Goal: Register for event/course

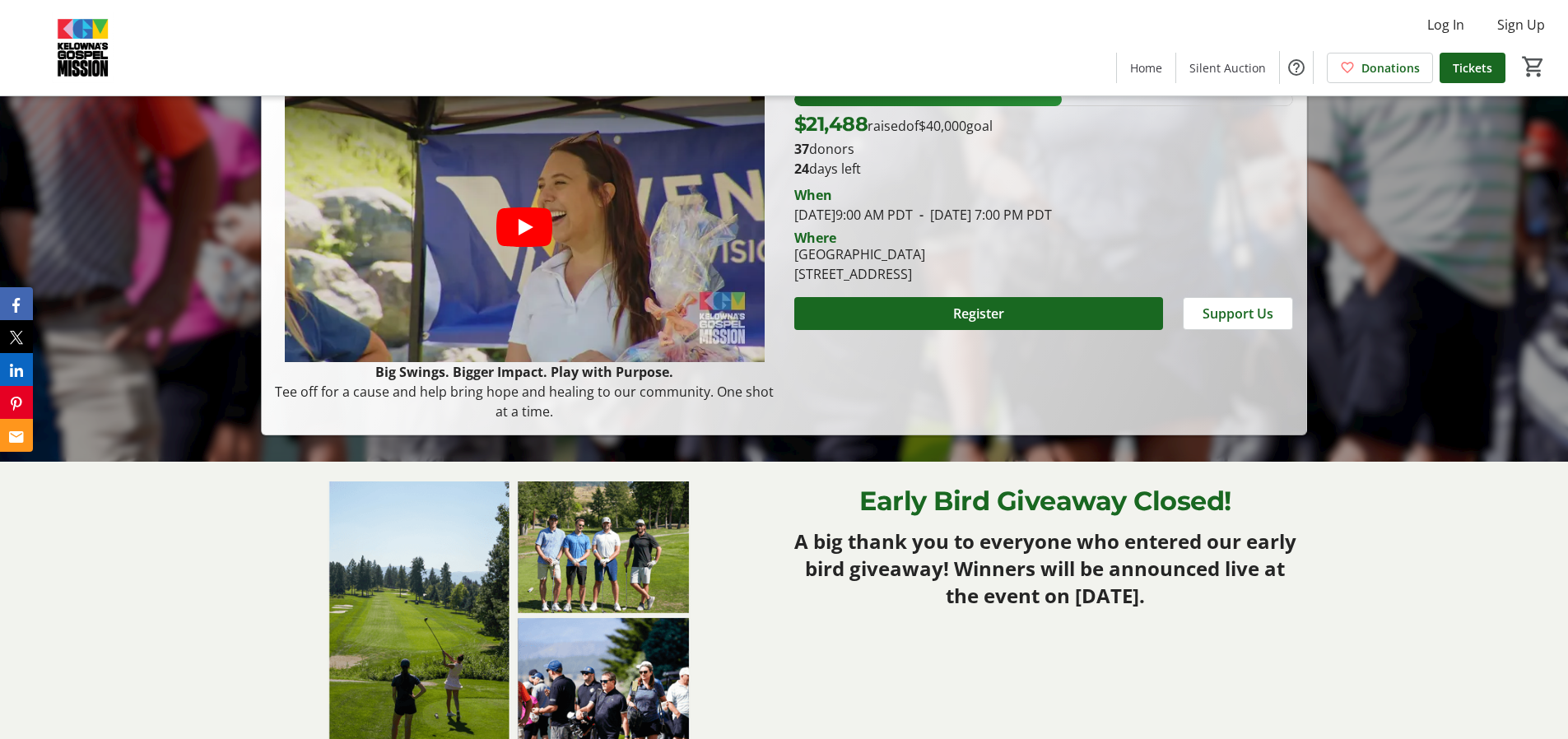
scroll to position [280, 0]
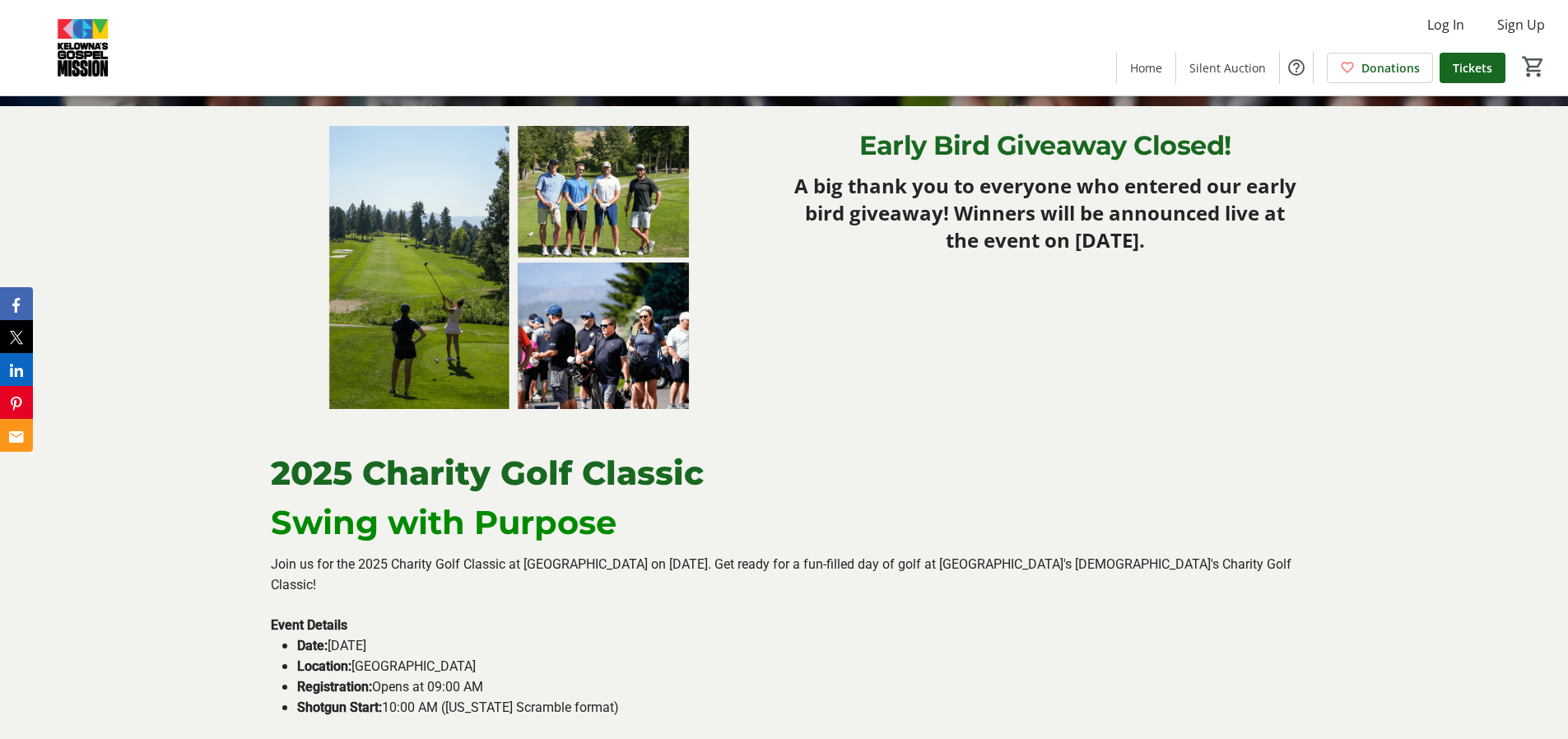
scroll to position [429, 0]
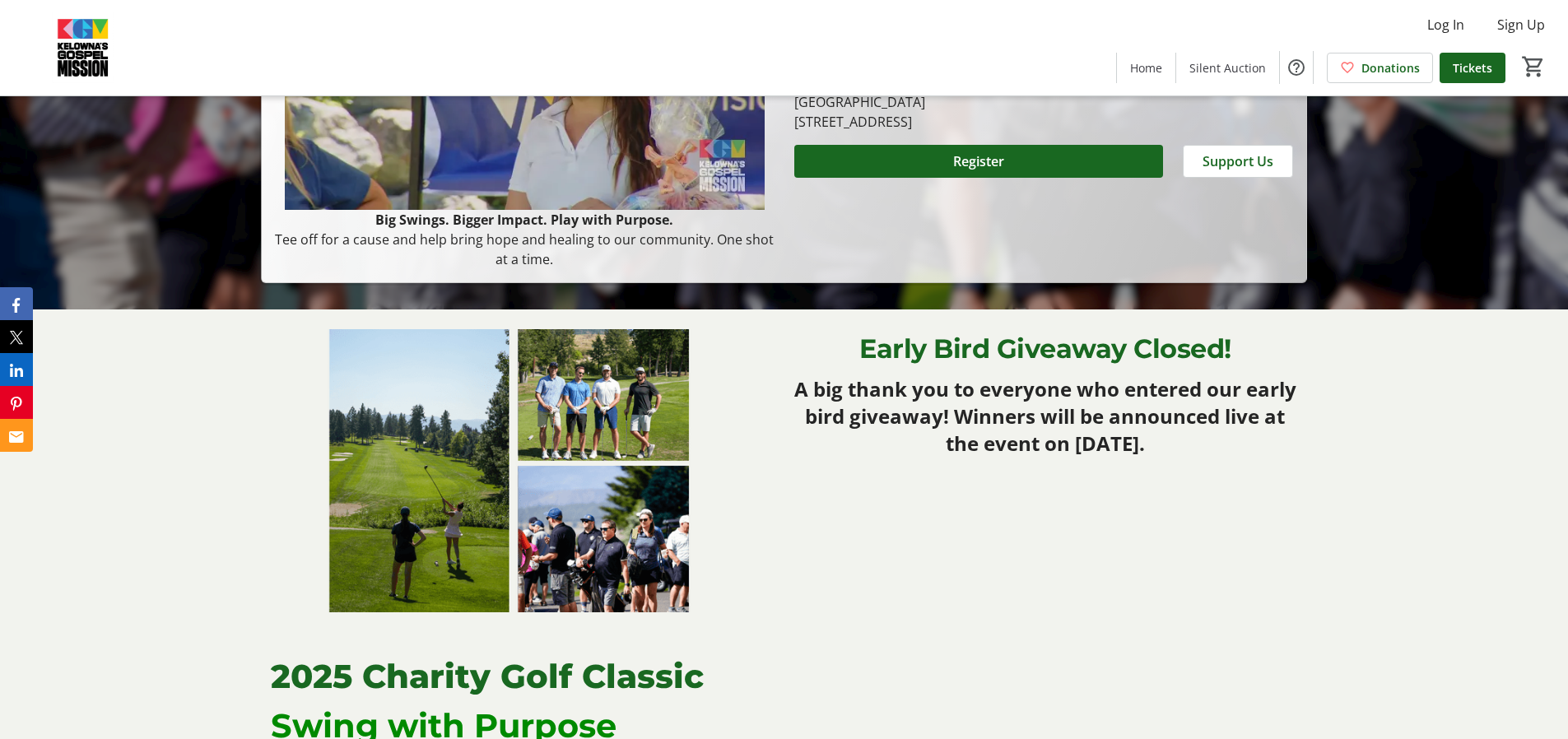
click at [600, 403] on img at bounding box center [523, 471] width 503 height 283
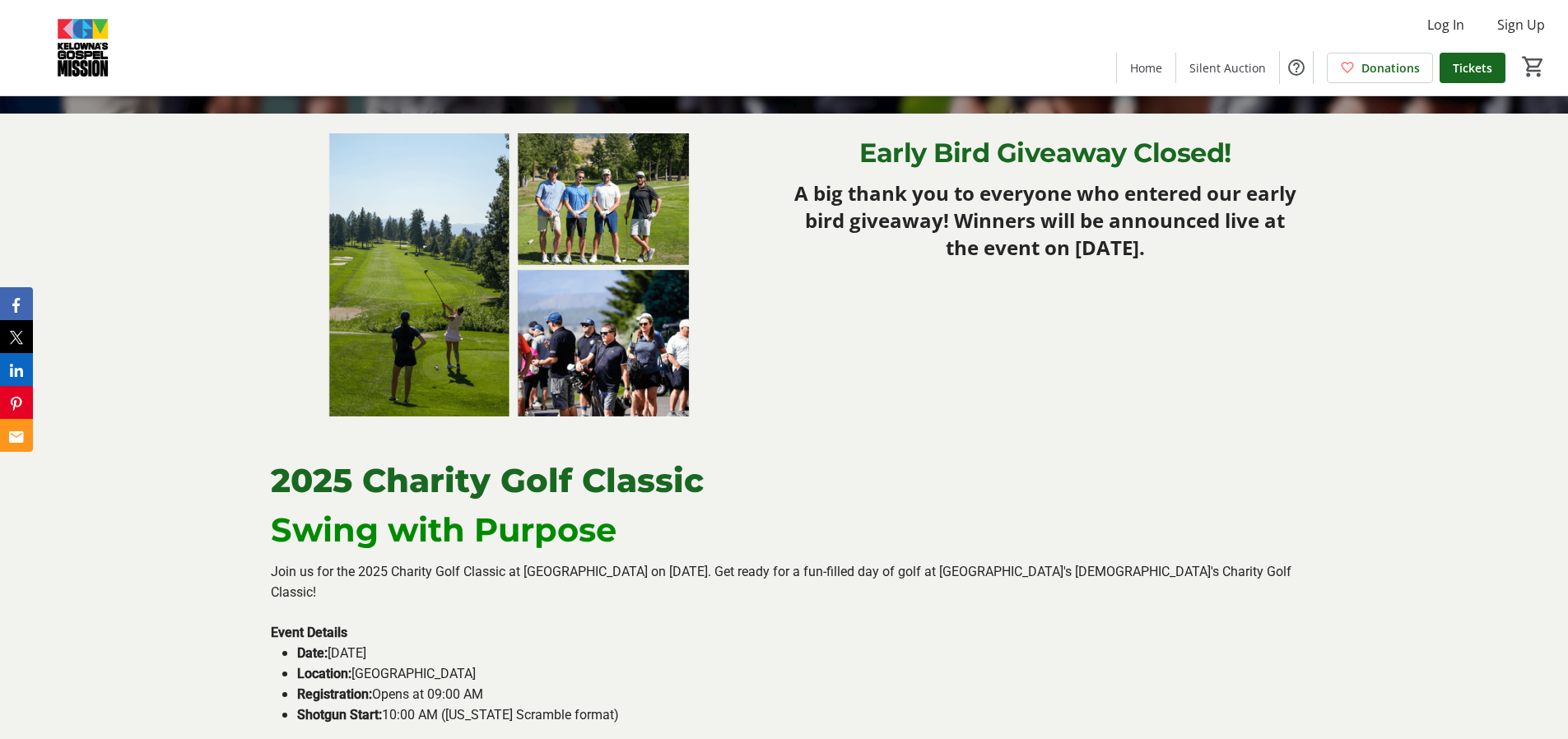
scroll to position [321, 0]
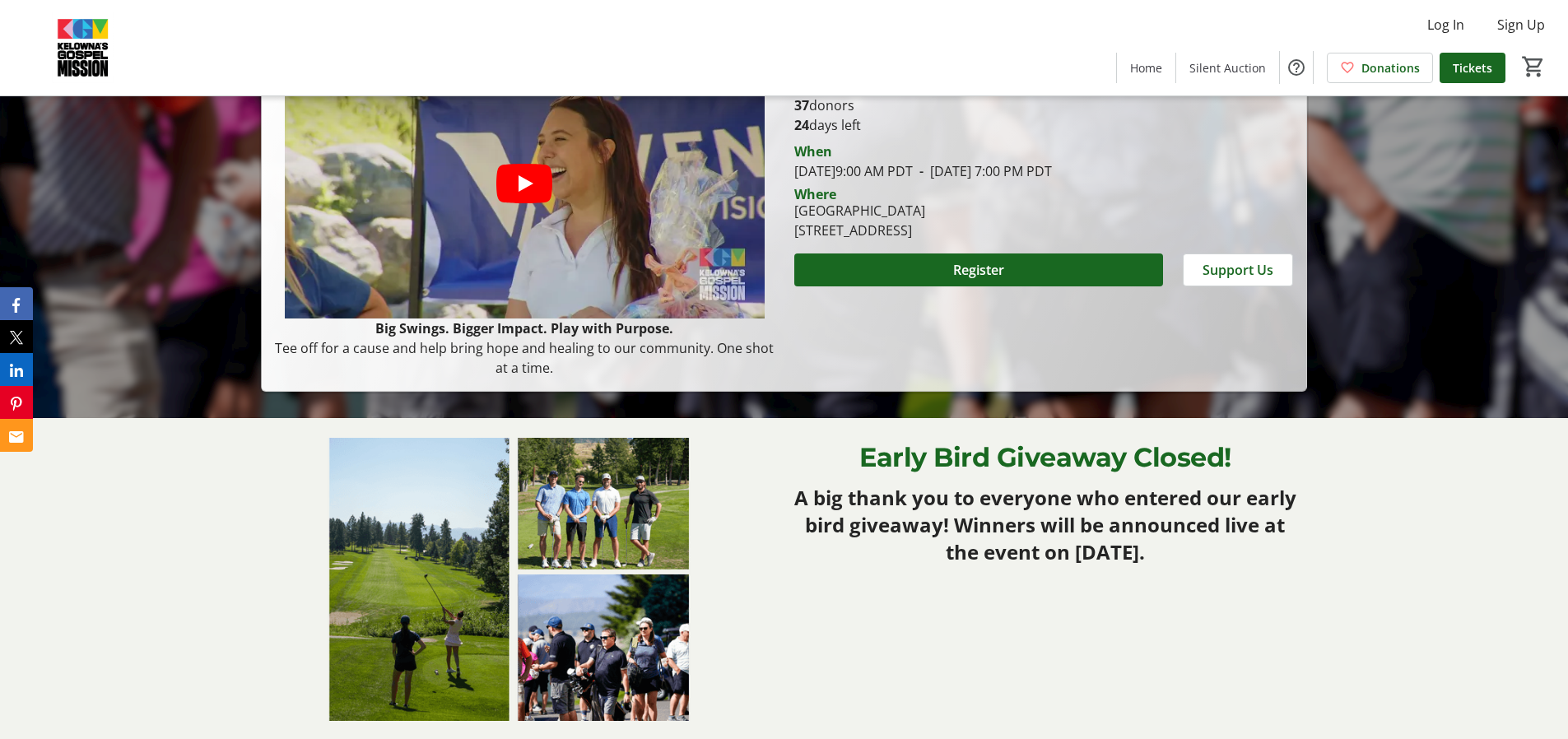
click at [619, 513] on img at bounding box center [523, 579] width 503 height 283
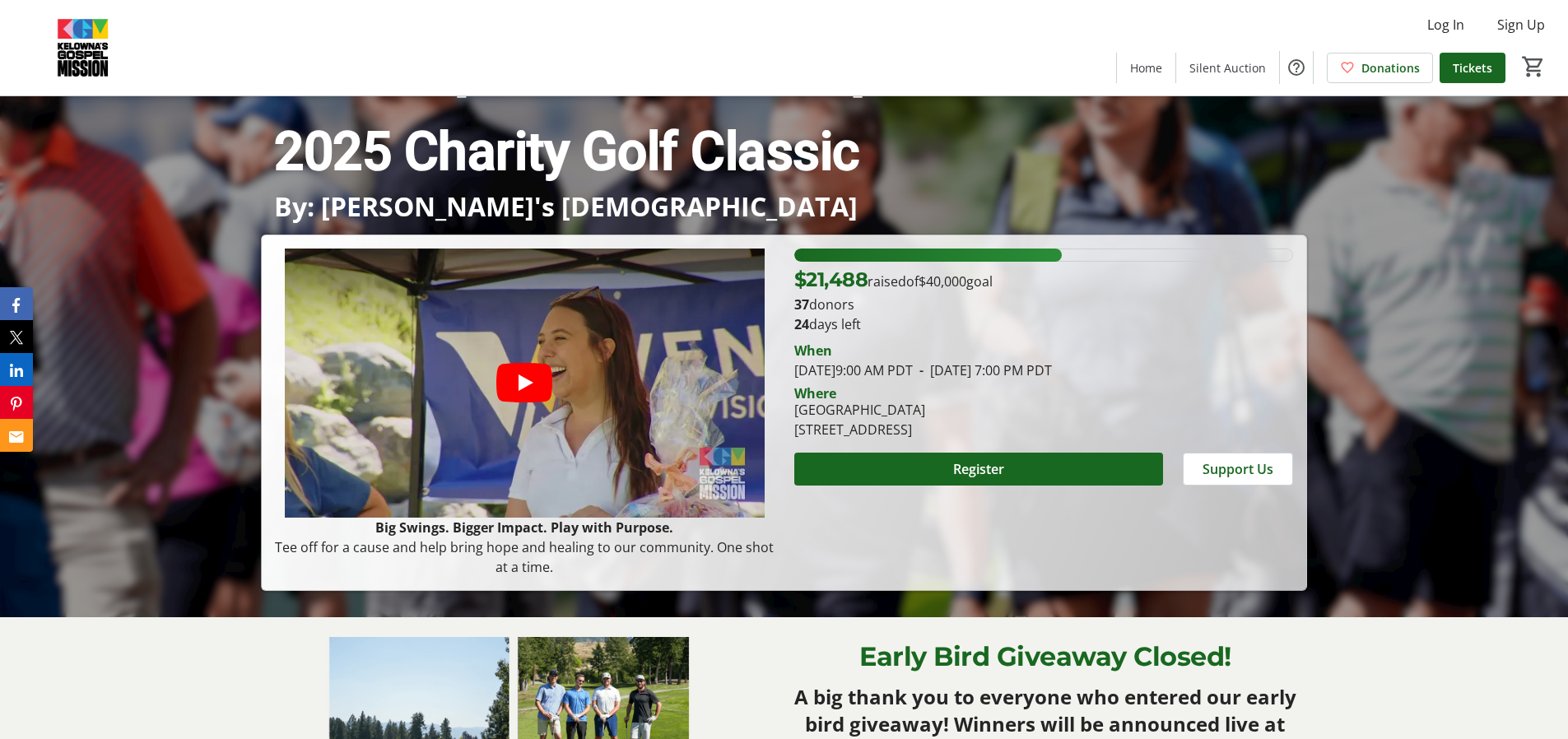
scroll to position [0, 0]
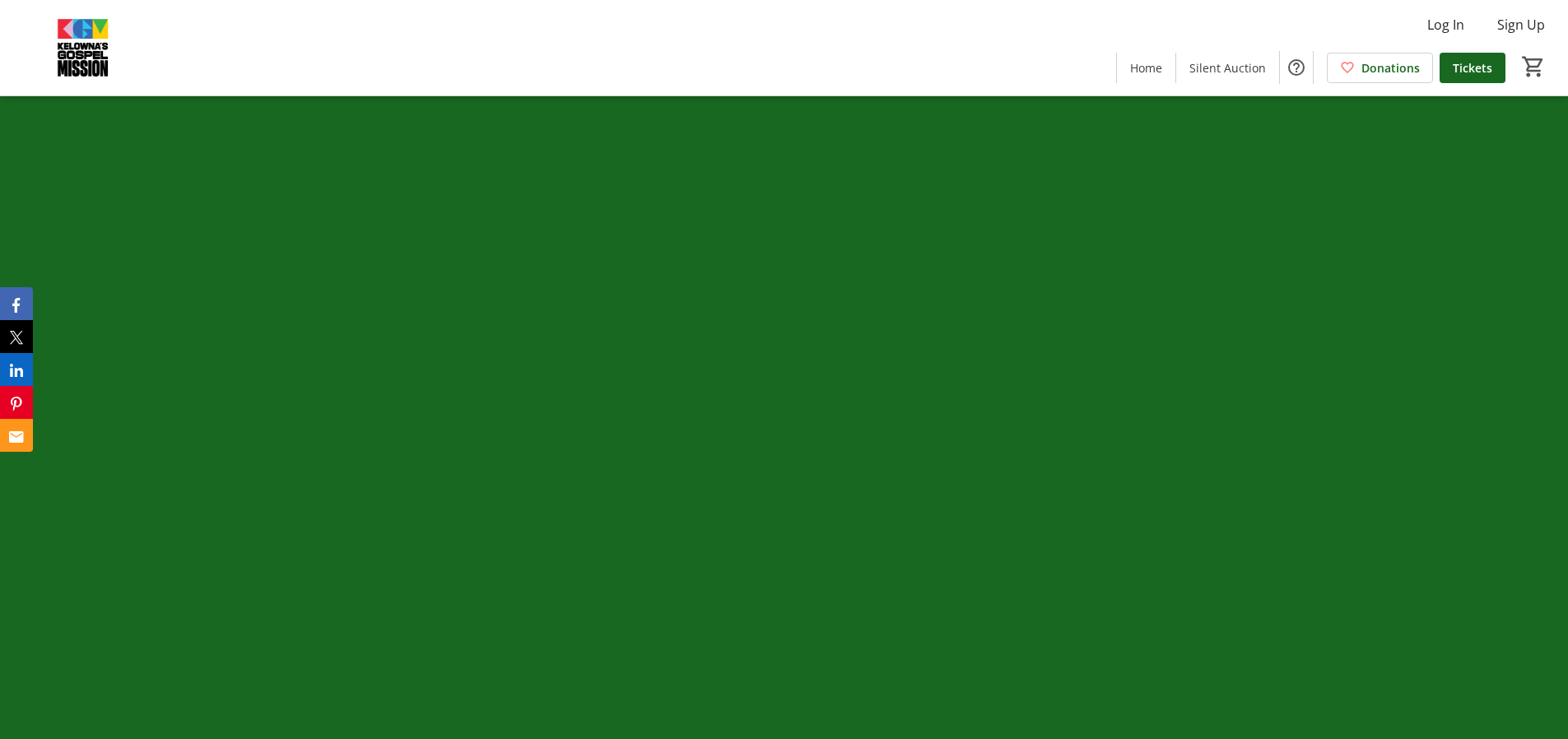
scroll to position [5191, 0]
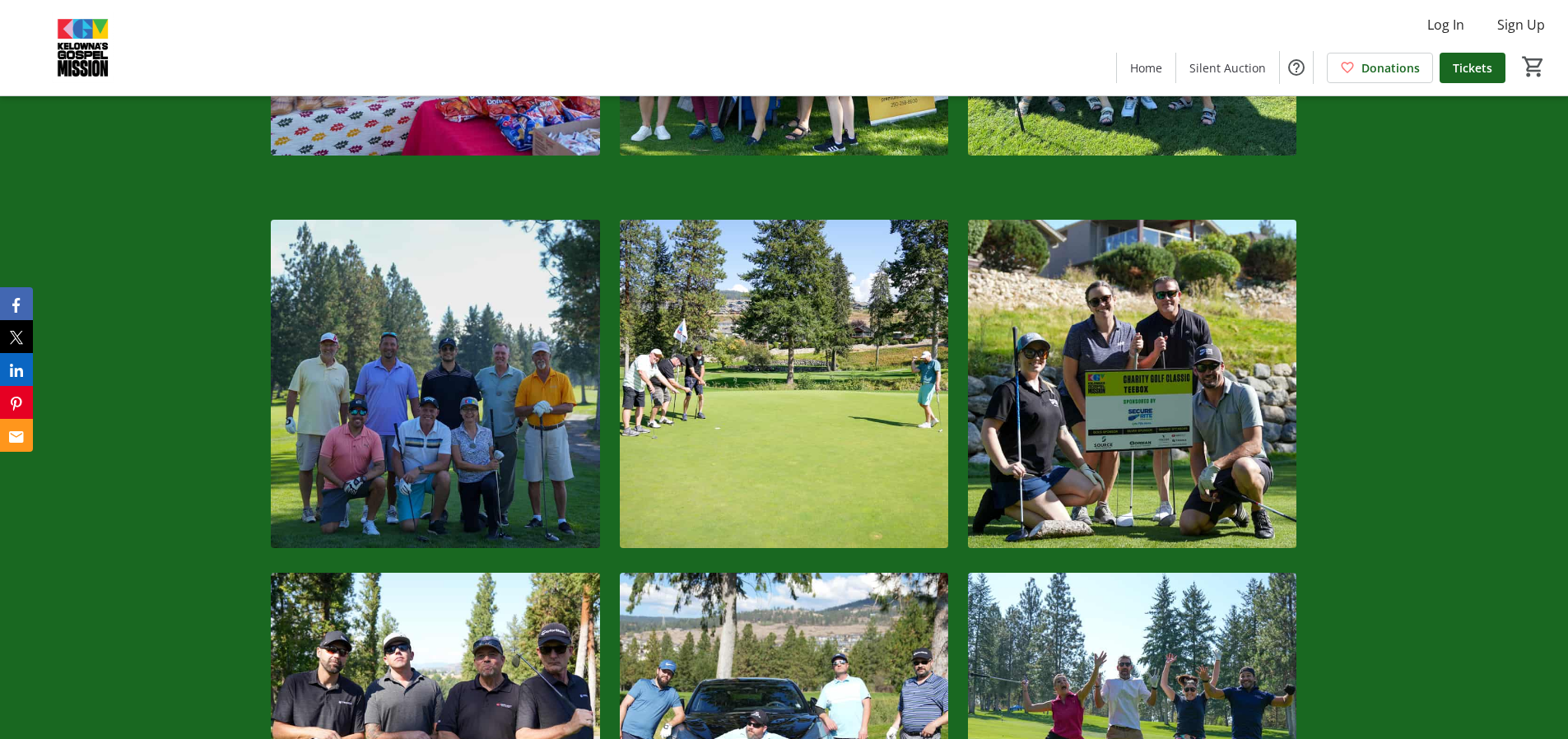
click at [1420, 429] on div at bounding box center [784, 561] width 1568 height 746
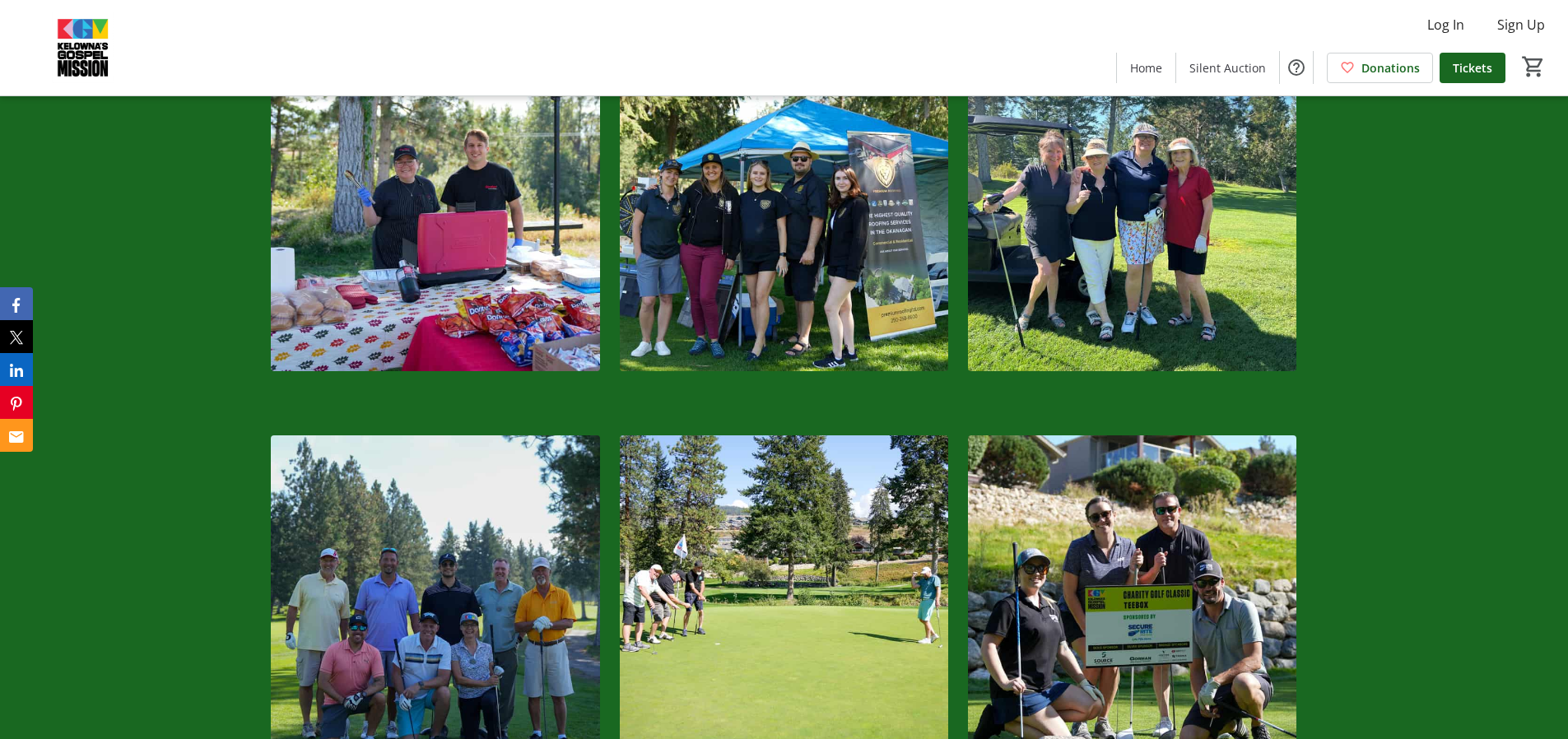
scroll to position [5318, 0]
